Goal: Transaction & Acquisition: Book appointment/travel/reservation

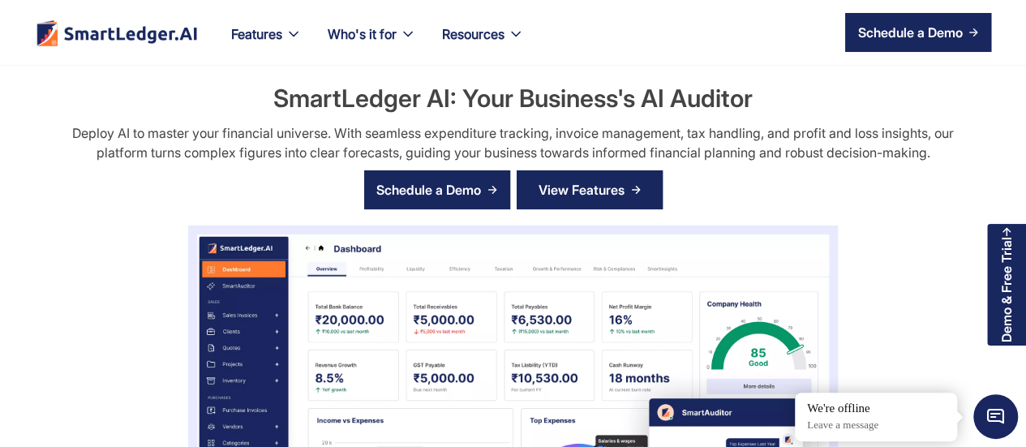
click at [582, 185] on div "View Features" at bounding box center [582, 190] width 86 height 26
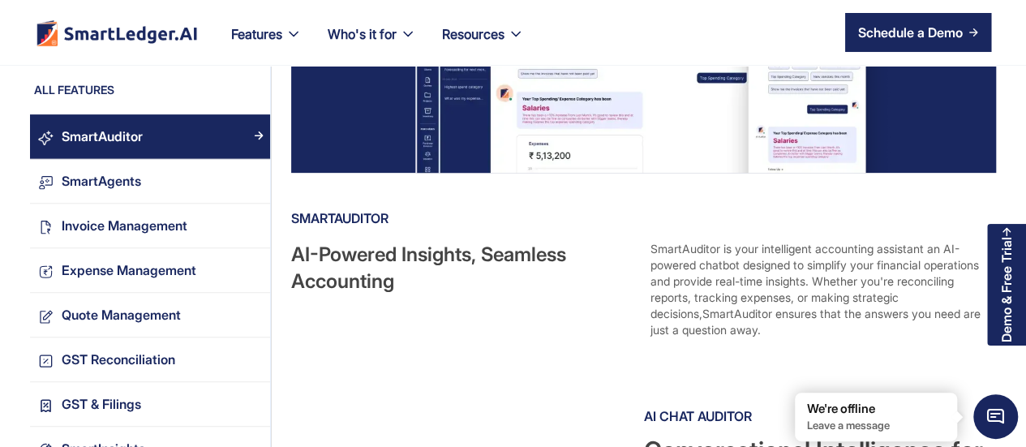
scroll to position [260, 0]
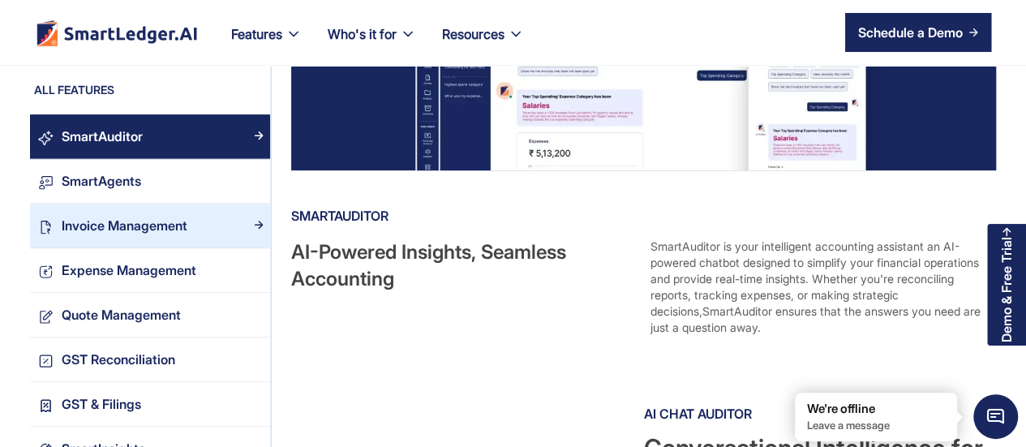
click at [101, 238] on link "Invoice Management" at bounding box center [150, 226] width 240 height 45
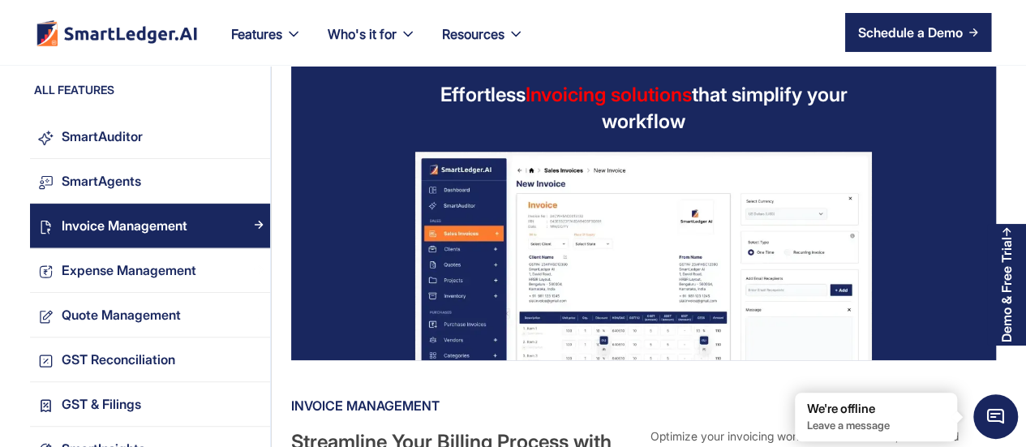
scroll to position [63, 0]
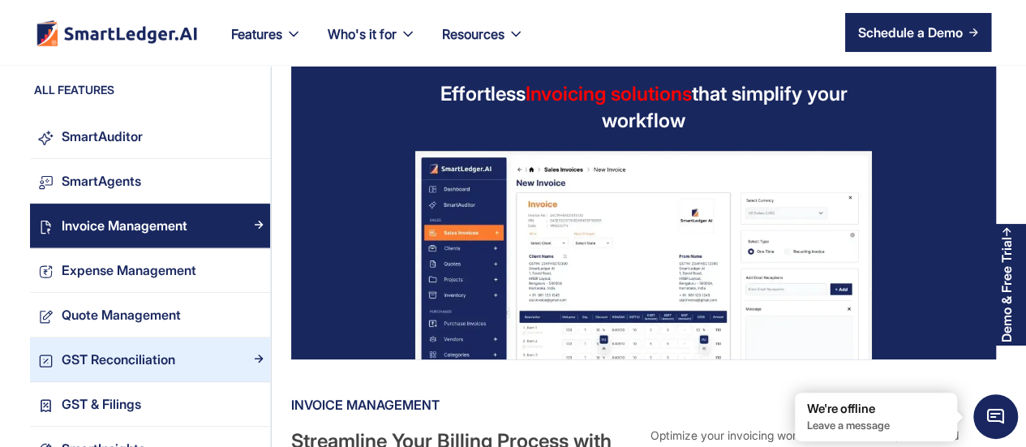
click at [178, 361] on div "GST Reconciliation" at bounding box center [162, 360] width 217 height 22
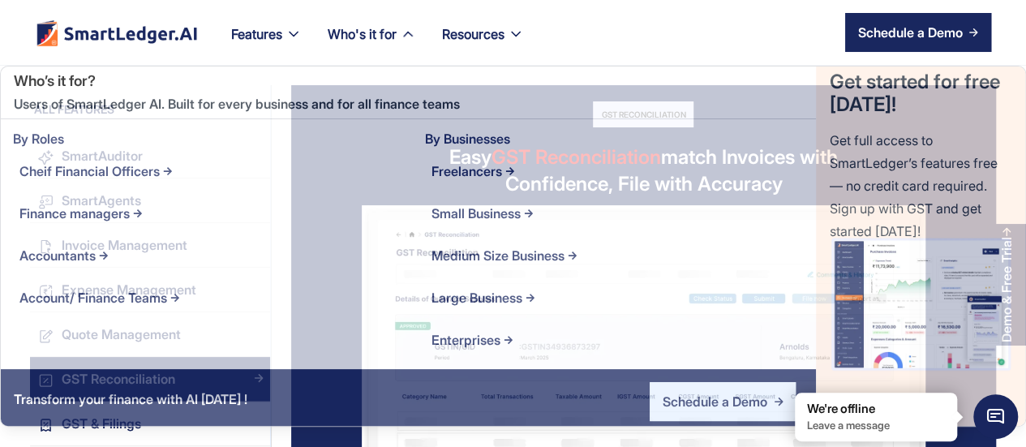
click at [393, 28] on div "Who's it for" at bounding box center [362, 34] width 69 height 23
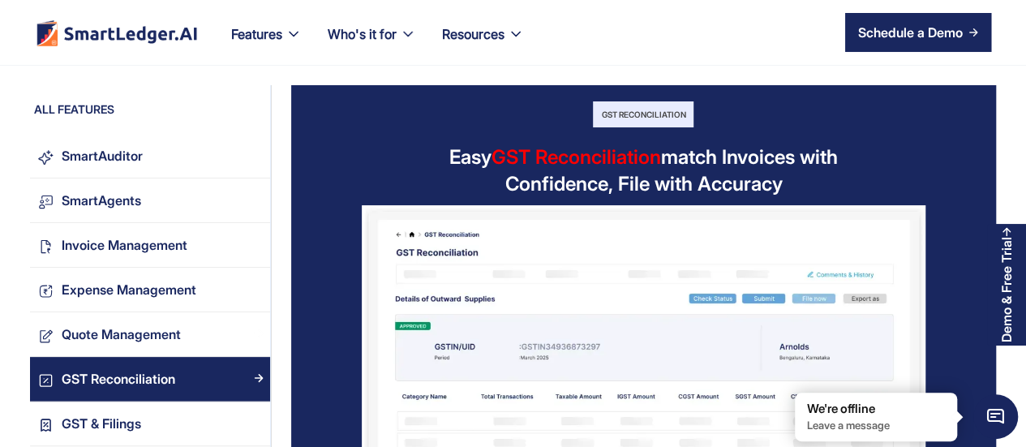
click at [393, 28] on div "Finance managers" at bounding box center [388, 32] width 110 height 23
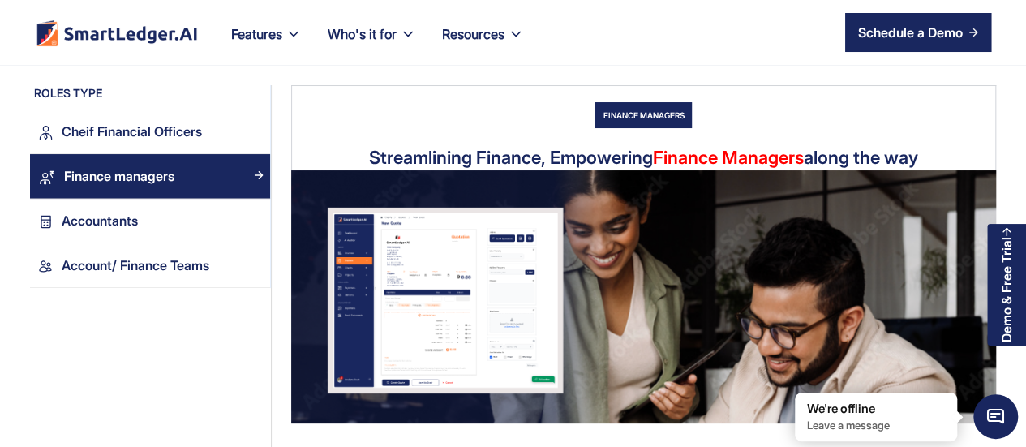
click at [371, 38] on div "Finance managers" at bounding box center [388, 32] width 110 height 23
click at [0, 0] on div "Finance managers" at bounding box center [0, 0] width 0 height 0
click at [408, 37] on div "Finance managers" at bounding box center [388, 32] width 110 height 23
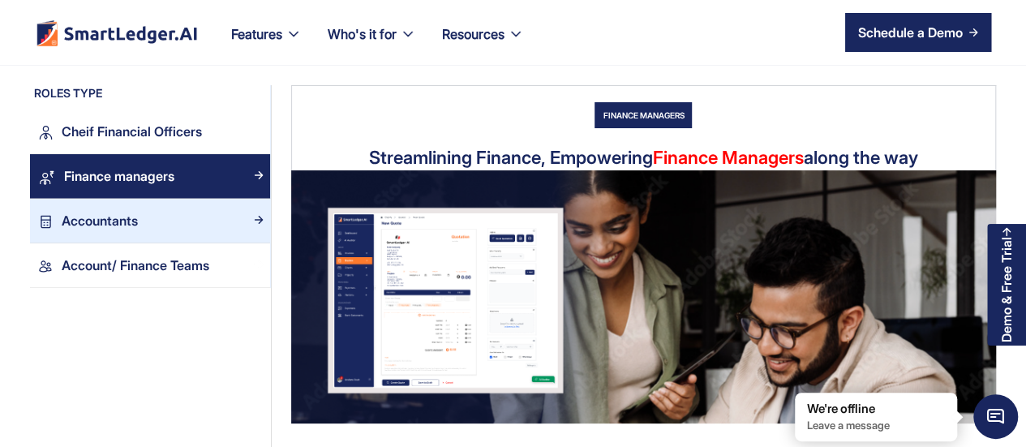
click at [146, 223] on div "Accountants" at bounding box center [162, 221] width 217 height 22
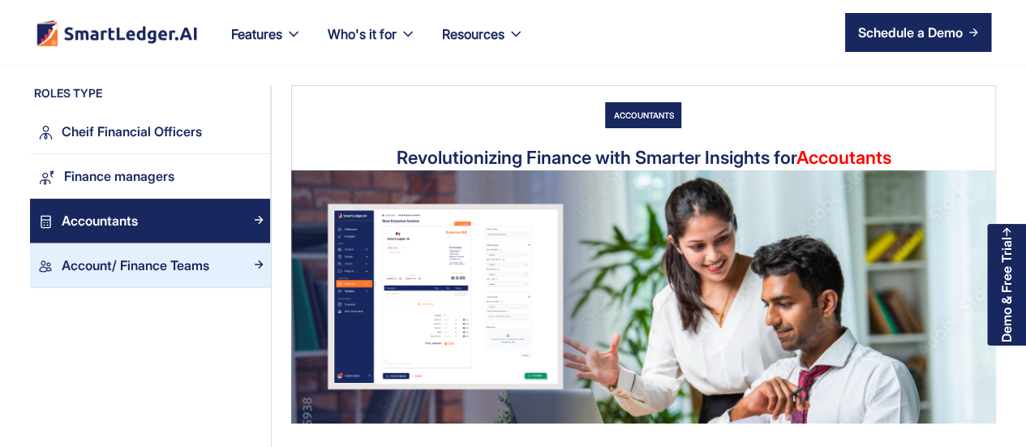
click at [209, 255] on div "Account/ Finance Teams" at bounding box center [136, 266] width 148 height 22
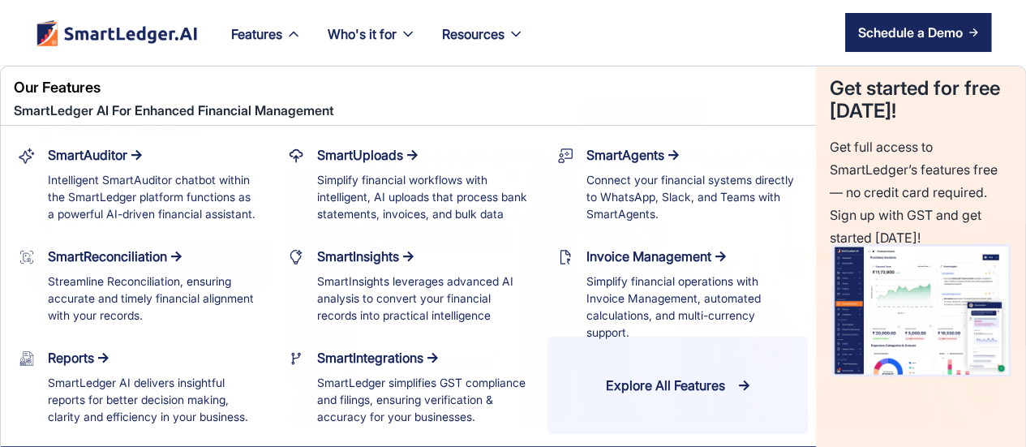
click at [258, 28] on div "Features" at bounding box center [256, 34] width 51 height 23
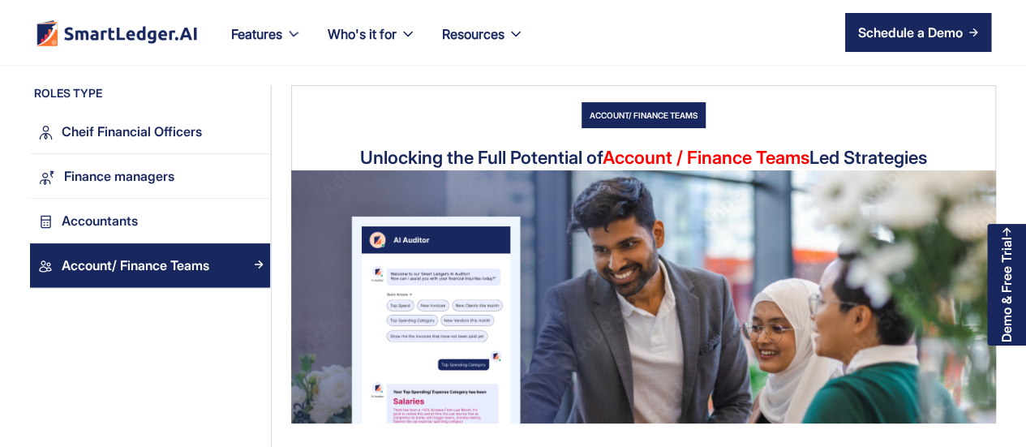
click at [258, 28] on link "SmartReconciliation Streamline Reconciliation, ensuring accurate and timely fin…" at bounding box center [358, 60] width 265 height 97
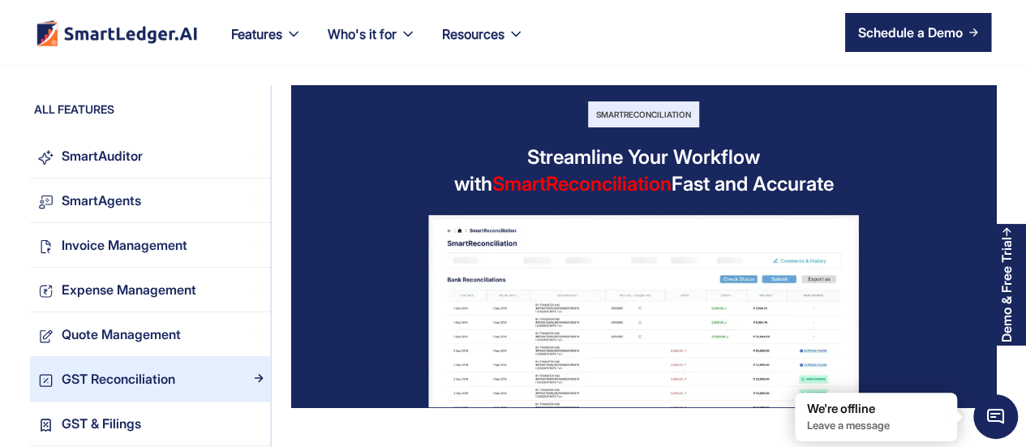
click at [117, 375] on div "GST Reconciliation" at bounding box center [119, 379] width 114 height 22
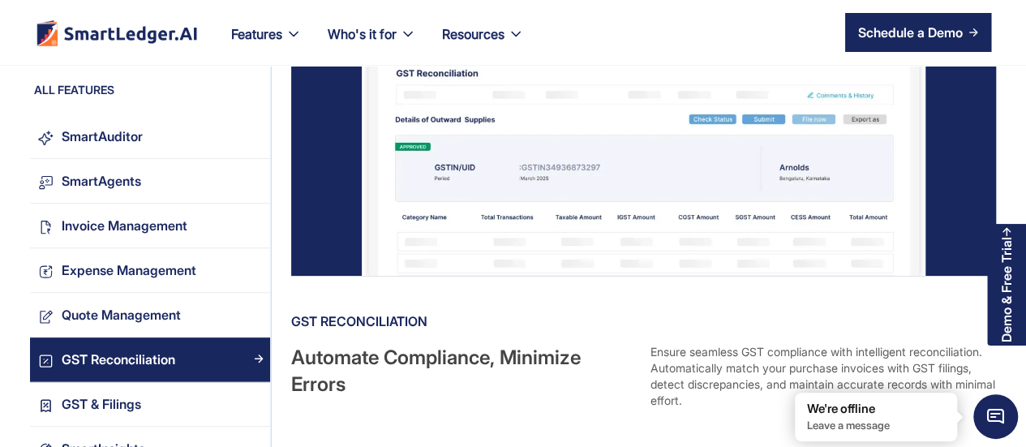
scroll to position [180, 0]
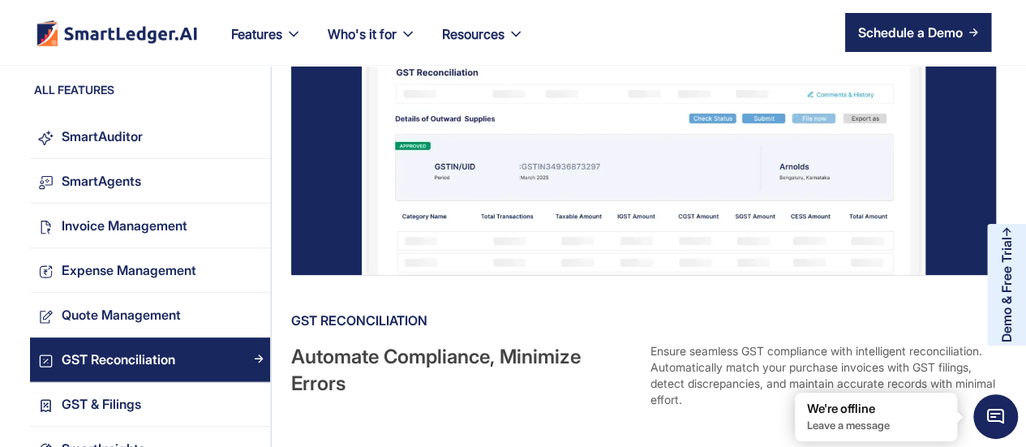
click at [1011, 295] on div "Demo & Free Trial" at bounding box center [1006, 289] width 15 height 105
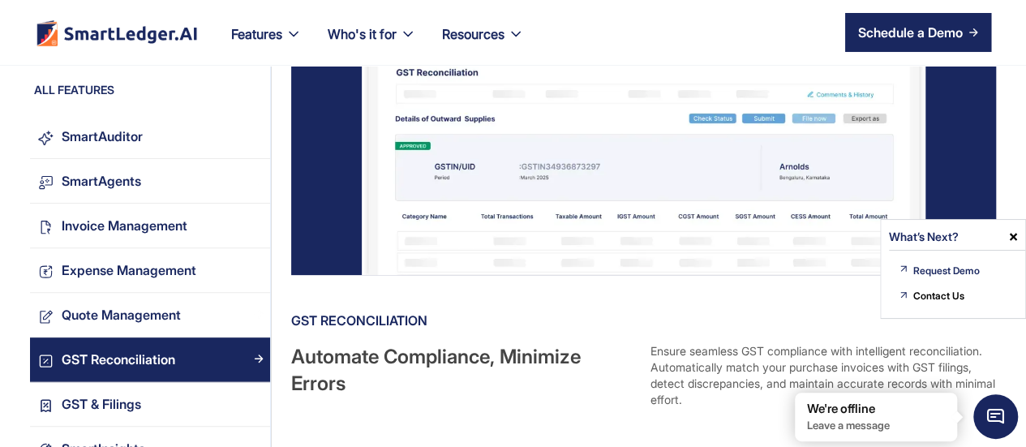
click at [951, 268] on div "Request Demo" at bounding box center [946, 271] width 67 height 23
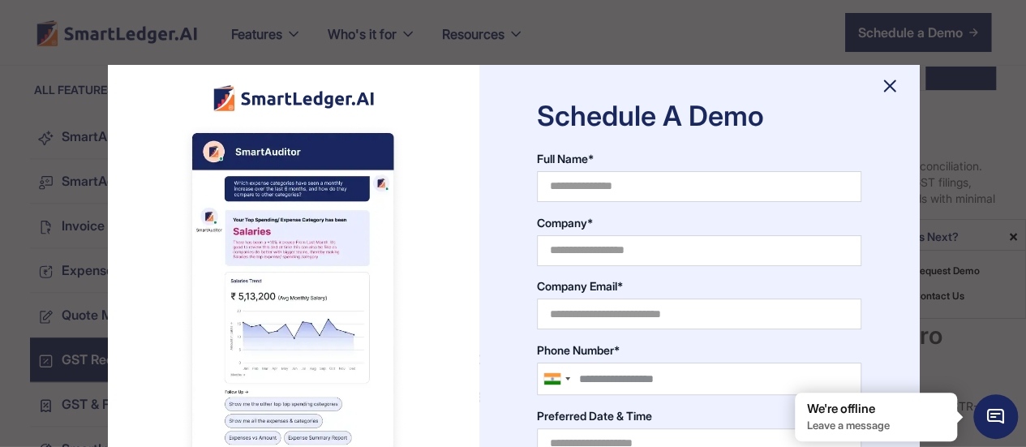
scroll to position [366, 0]
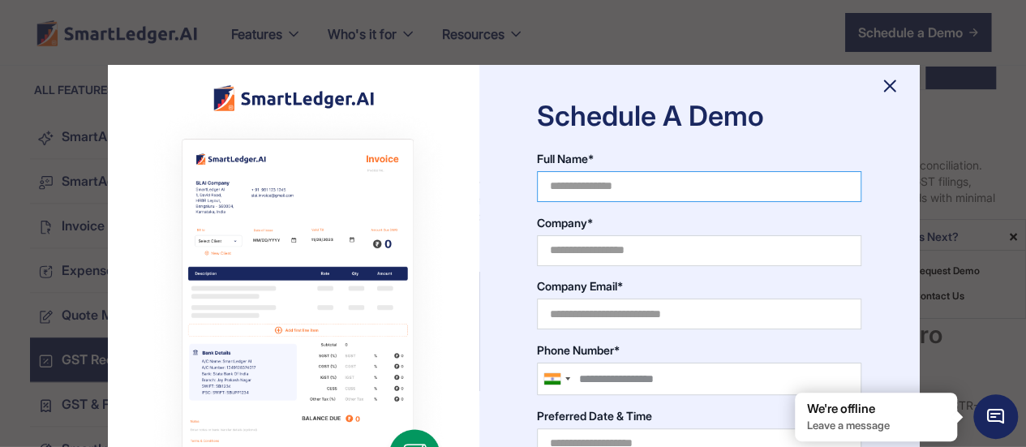
click at [646, 176] on input "Full Name*" at bounding box center [699, 186] width 324 height 31
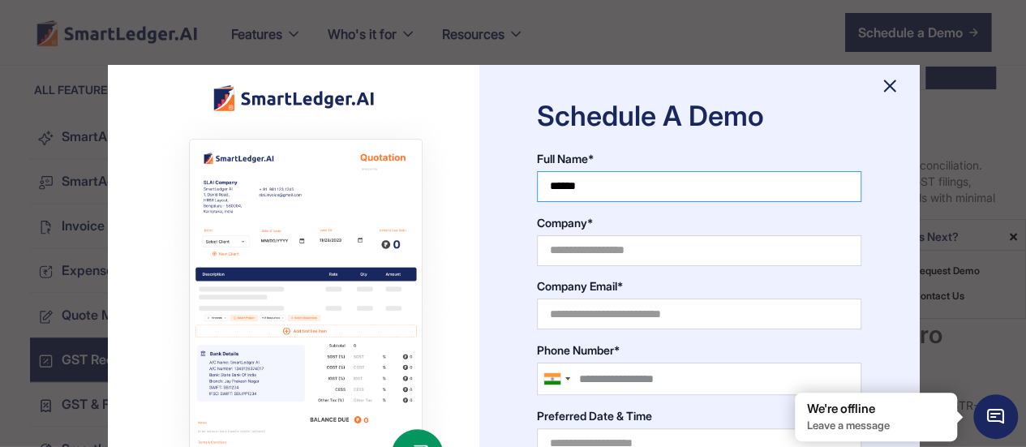
type input "******"
type input "**********"
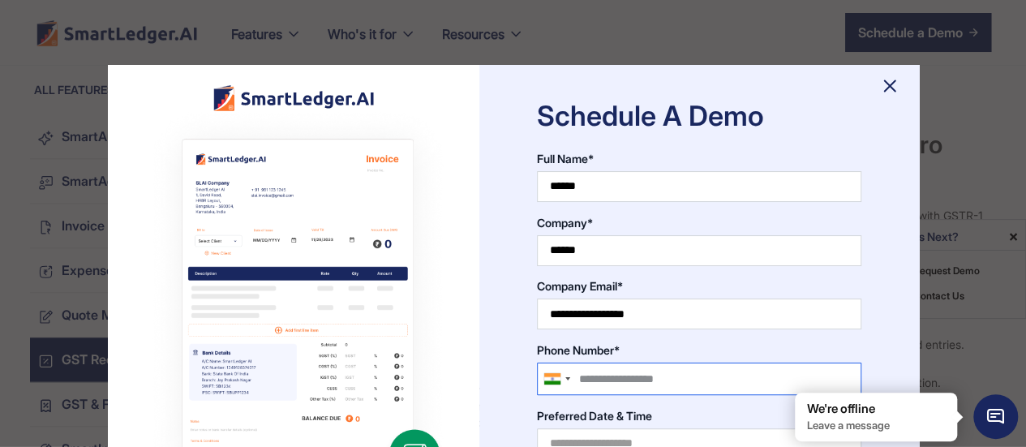
scroll to position [556, 0]
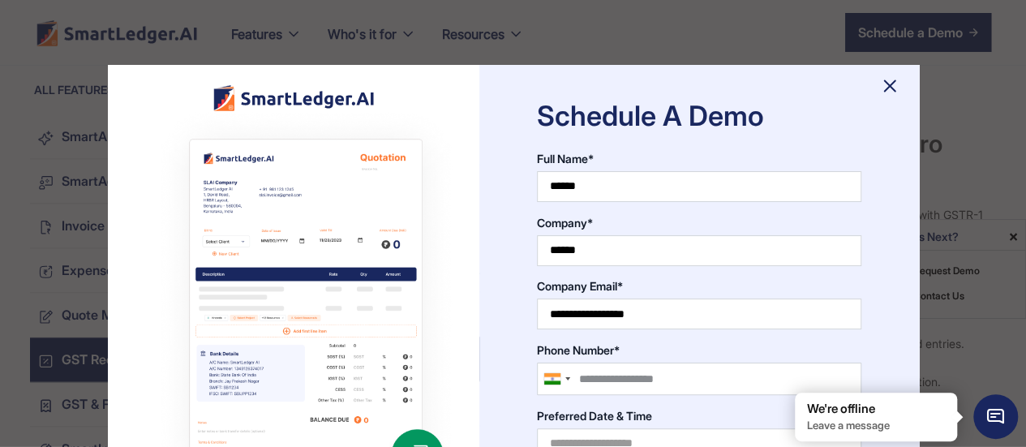
click at [887, 79] on img at bounding box center [890, 86] width 26 height 26
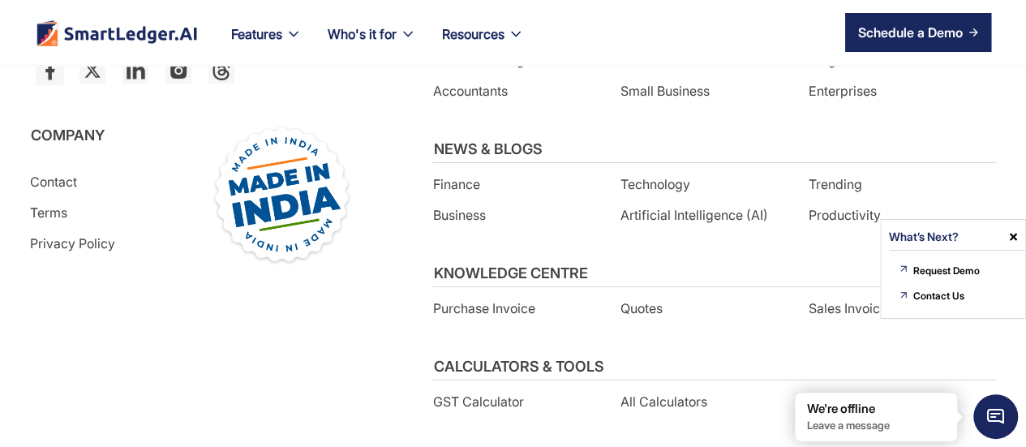
scroll to position [2795, 0]
